Goal: Task Accomplishment & Management: Use online tool/utility

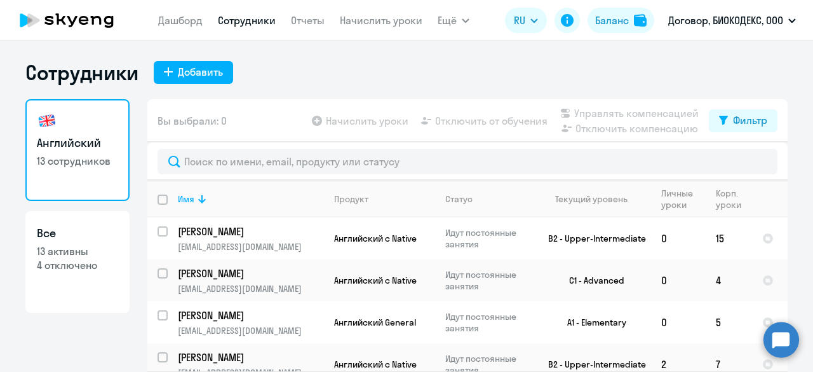
select select "30"
click at [190, 30] on nav "[PERSON_NAME] Отчеты Начислить уроки" at bounding box center [290, 20] width 264 height 25
click at [190, 26] on link "Дашборд" at bounding box center [180, 20] width 44 height 13
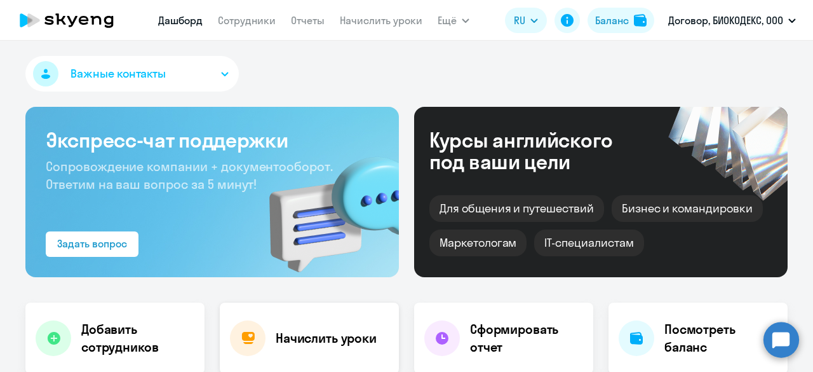
click at [300, 357] on div "Начислить уроки" at bounding box center [309, 337] width 179 height 71
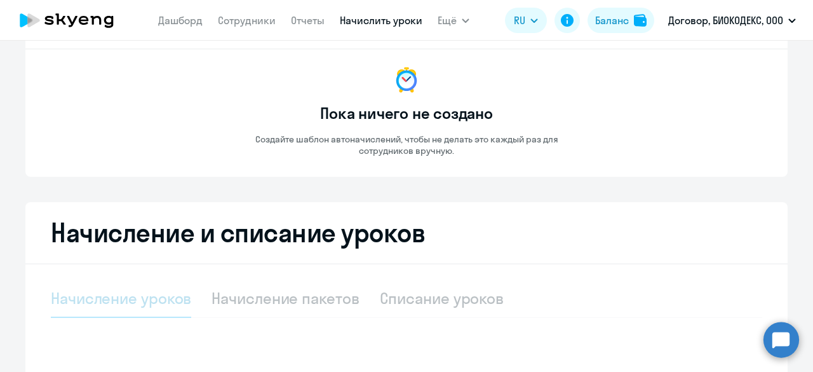
select select "10"
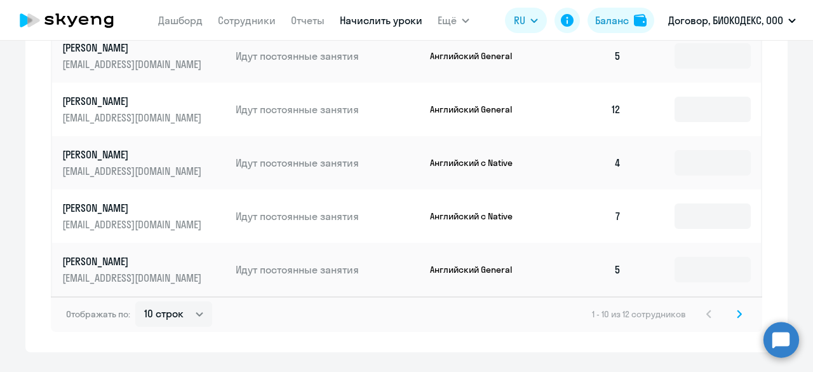
scroll to position [832, 0]
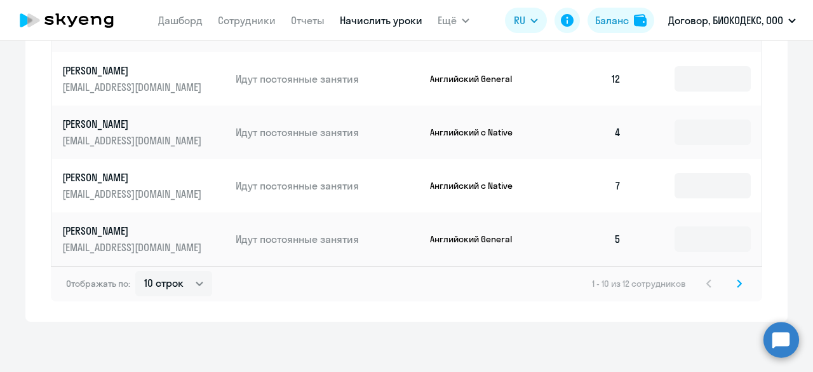
click at [737, 285] on icon at bounding box center [739, 283] width 5 height 9
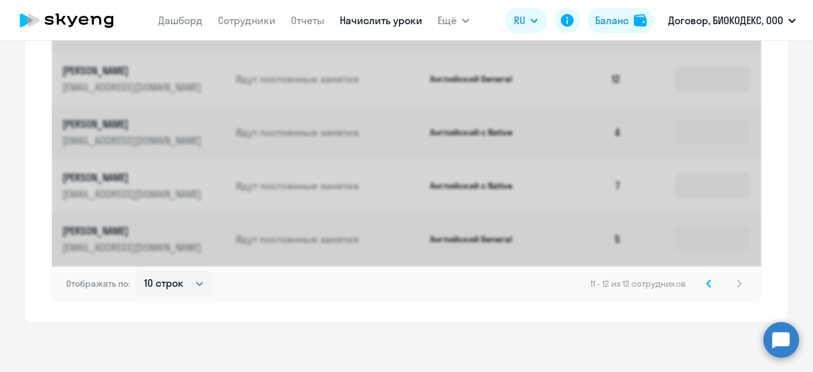
scroll to position [455, 0]
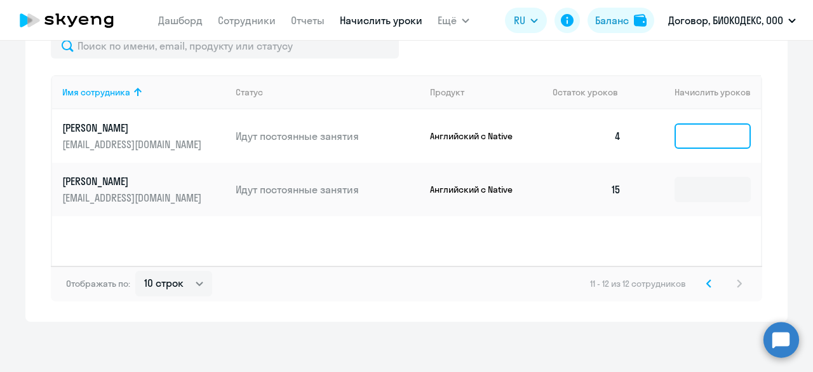
click at [683, 142] on input at bounding box center [713, 135] width 76 height 25
click at [679, 139] on input "text" at bounding box center [713, 135] width 76 height 25
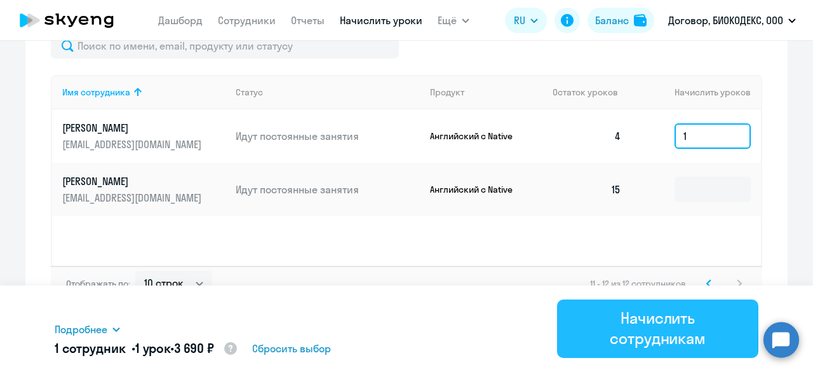
type input "1"
click at [673, 335] on div "Начислить сотрудникам" at bounding box center [658, 327] width 166 height 41
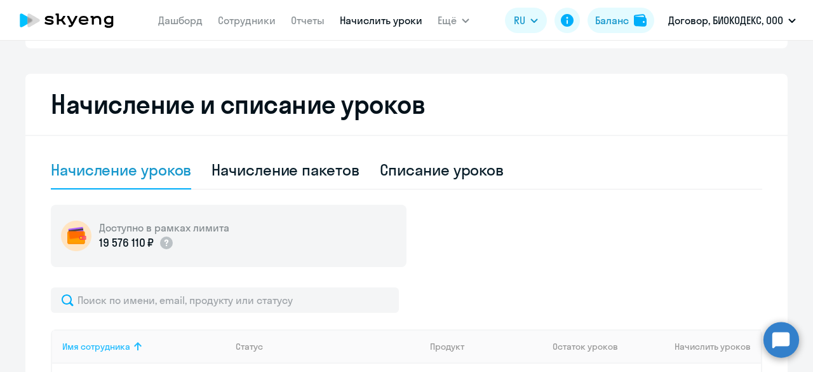
scroll to position [0, 0]
